Goal: Task Accomplishment & Management: Use online tool/utility

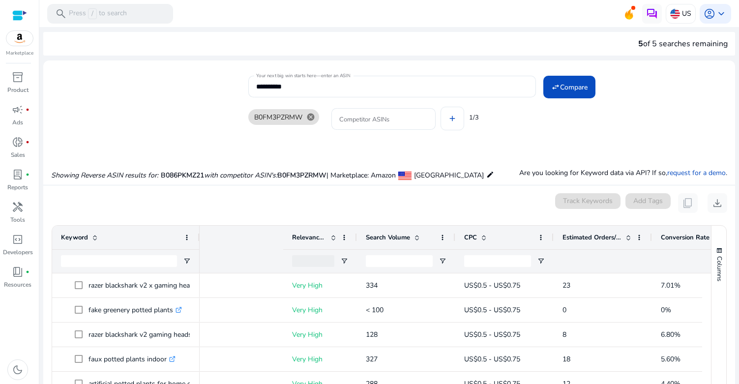
scroll to position [0, 248]
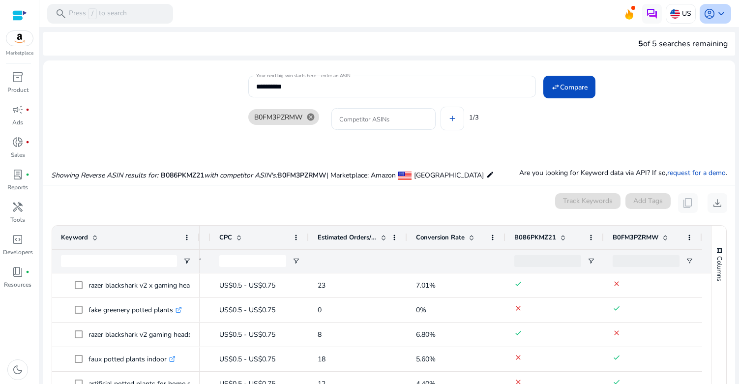
click at [704, 17] on span "account_circle" at bounding box center [709, 14] width 12 height 12
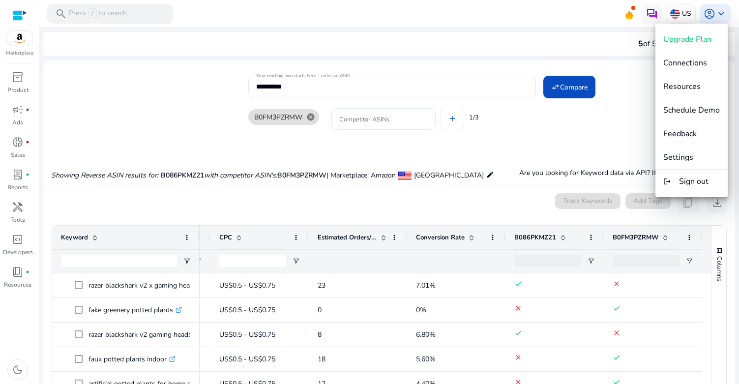
click at [21, 319] on div at bounding box center [369, 192] width 739 height 384
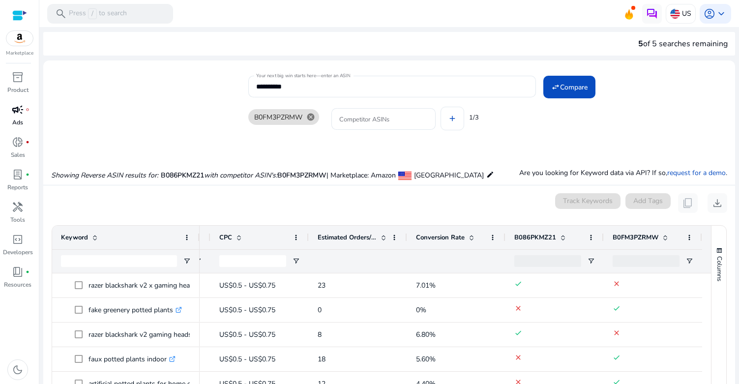
click at [19, 110] on span "campaign" at bounding box center [18, 110] width 12 height 12
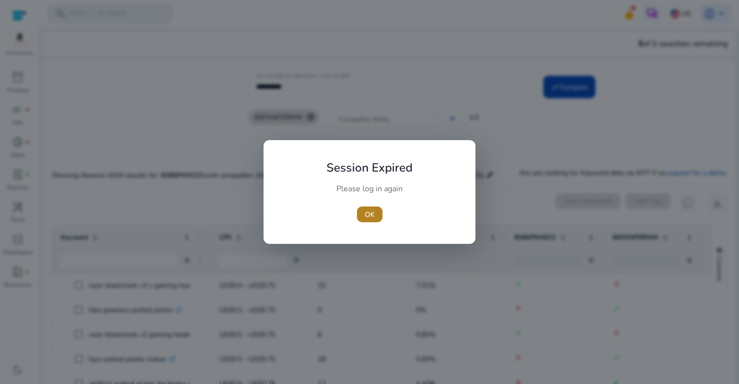
click at [366, 214] on span "OK" at bounding box center [370, 214] width 10 height 10
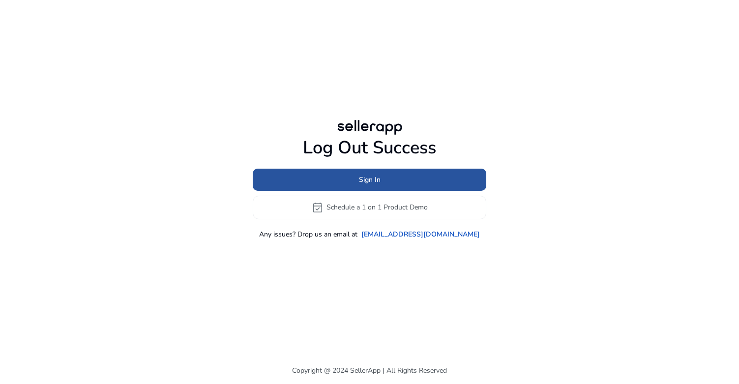
click at [342, 175] on span at bounding box center [369, 180] width 233 height 24
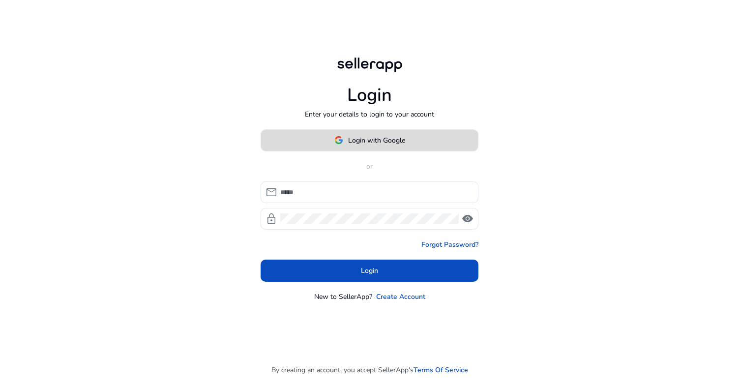
click at [328, 136] on span at bounding box center [369, 140] width 217 height 24
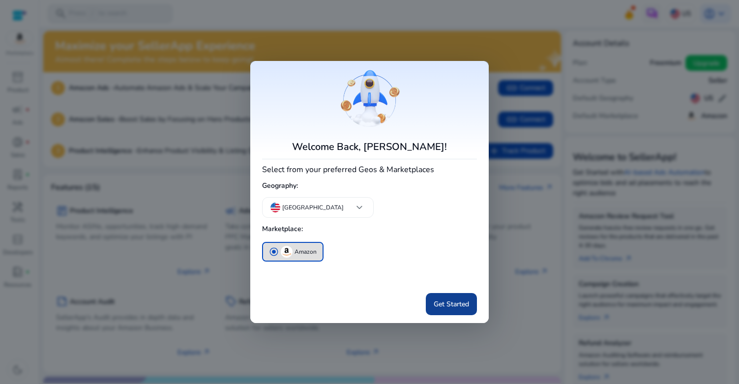
click at [437, 306] on span "Get Started" at bounding box center [450, 304] width 35 height 10
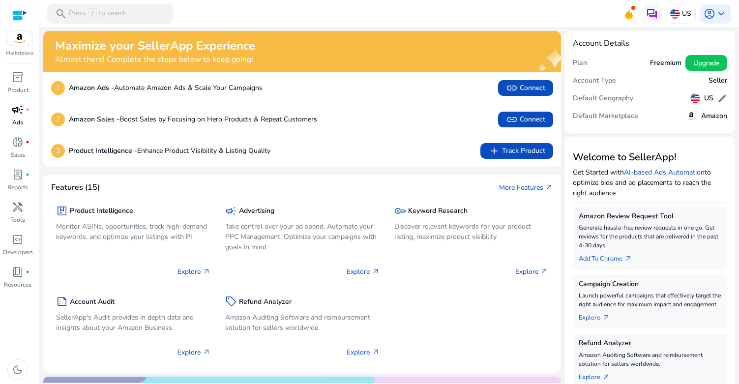
click at [18, 111] on span "campaign" at bounding box center [18, 110] width 12 height 12
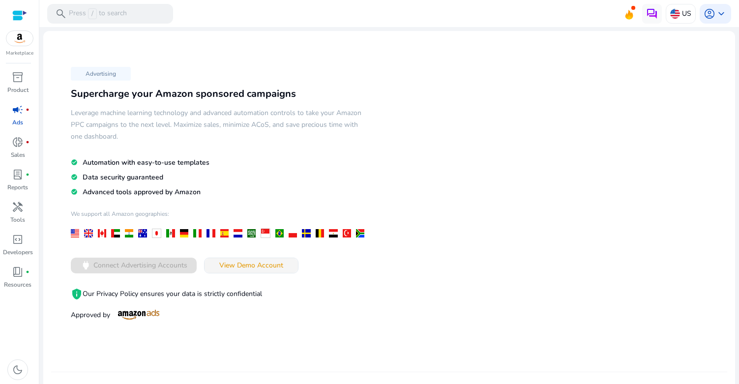
click at [267, 265] on span "View Demo Account" at bounding box center [251, 265] width 64 height 10
click at [273, 264] on span "View Demo Account" at bounding box center [251, 265] width 64 height 10
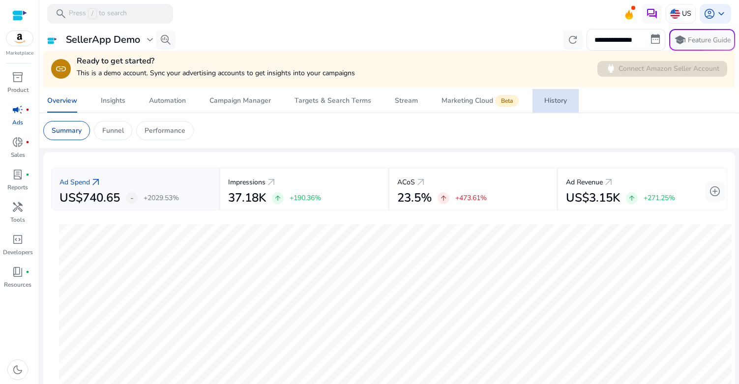
click at [566, 94] on link "History" at bounding box center [555, 101] width 46 height 24
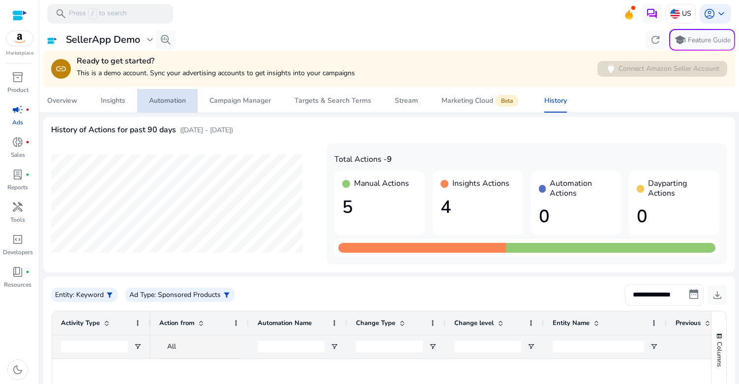
click at [167, 103] on div "Automation" at bounding box center [167, 100] width 37 height 7
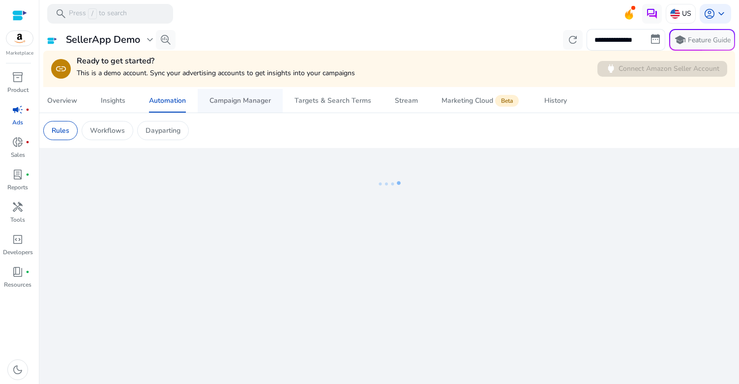
click at [235, 101] on div "Campaign Manager" at bounding box center [239, 100] width 61 height 7
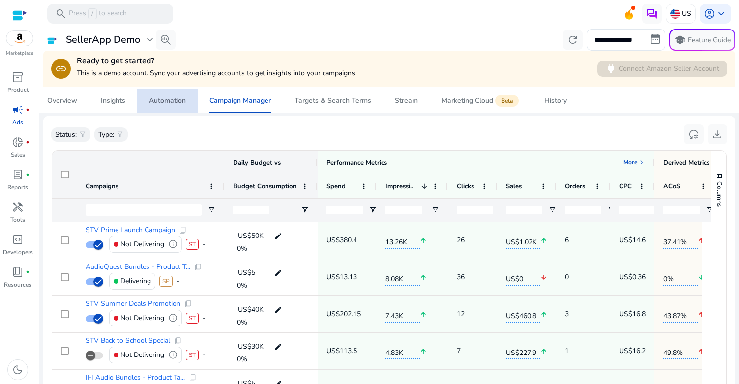
click at [165, 106] on span "Automation" at bounding box center [167, 101] width 37 height 24
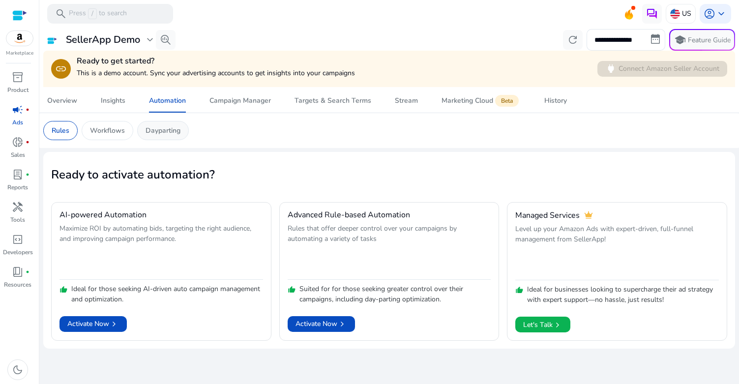
click at [157, 137] on div "Dayparting" at bounding box center [163, 130] width 52 height 19
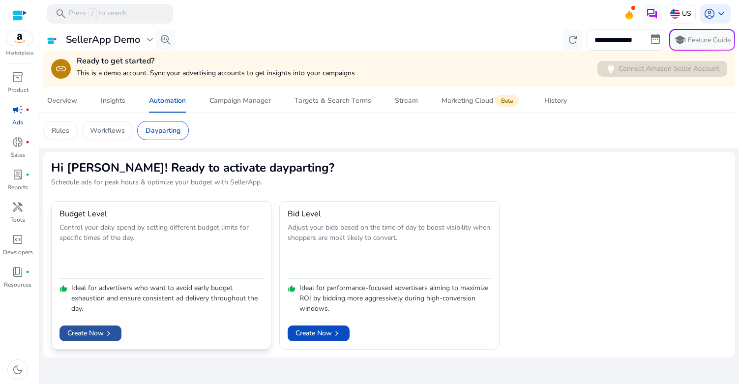
click at [82, 333] on span "Create Now chevron_right" at bounding box center [90, 333] width 46 height 10
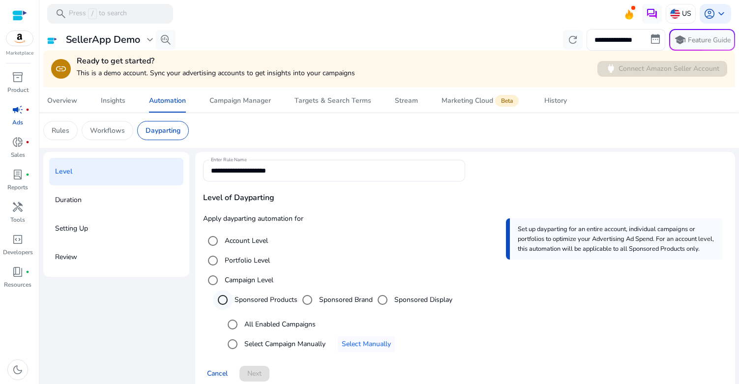
scroll to position [13, 0]
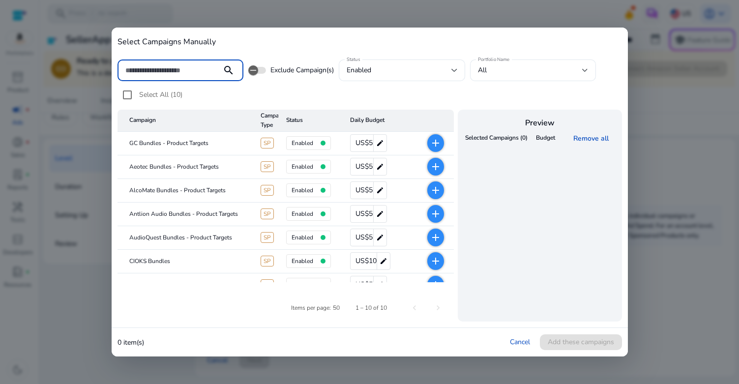
click at [436, 141] on mat-icon "add" at bounding box center [435, 143] width 12 height 12
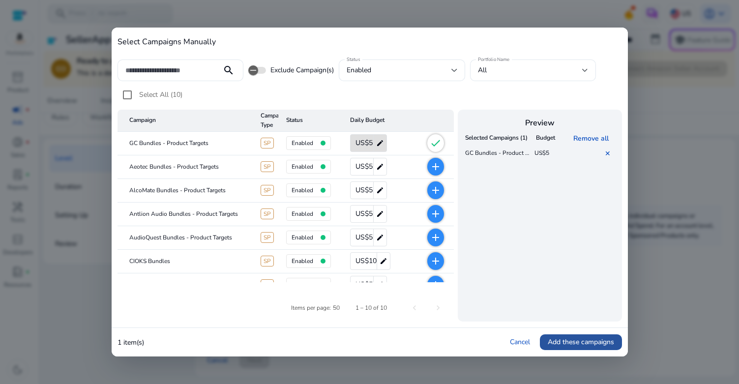
click at [578, 338] on span "Add these campaigns" at bounding box center [580, 342] width 66 height 10
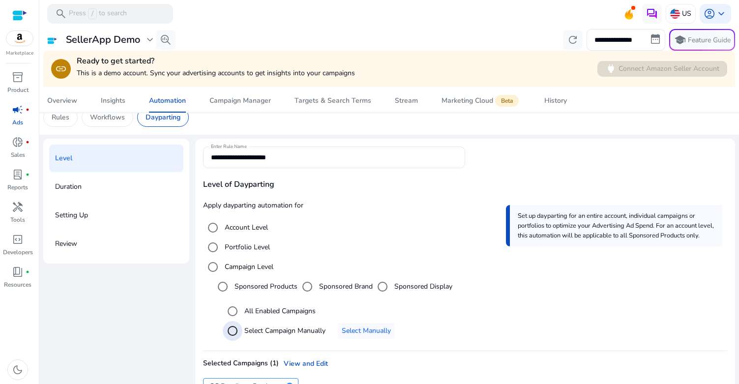
scroll to position [77, 0]
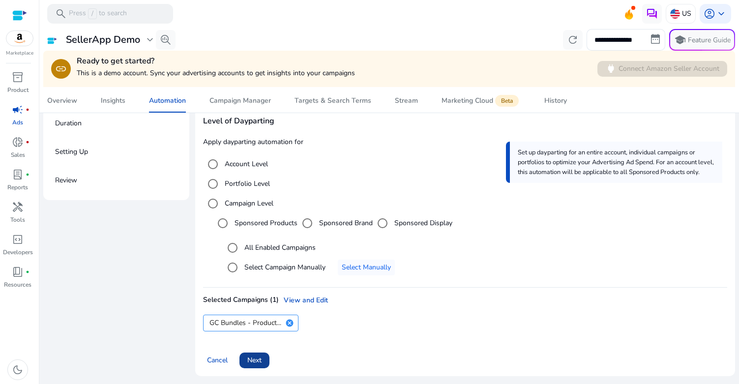
click at [257, 362] on span "Next" at bounding box center [254, 360] width 14 height 10
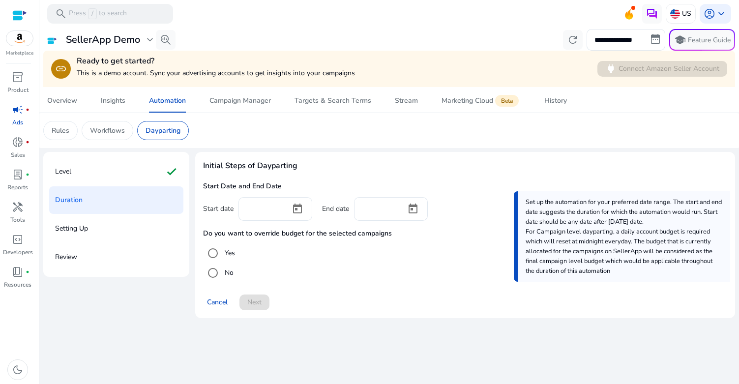
scroll to position [0, 0]
